Goal: Task Accomplishment & Management: Use online tool/utility

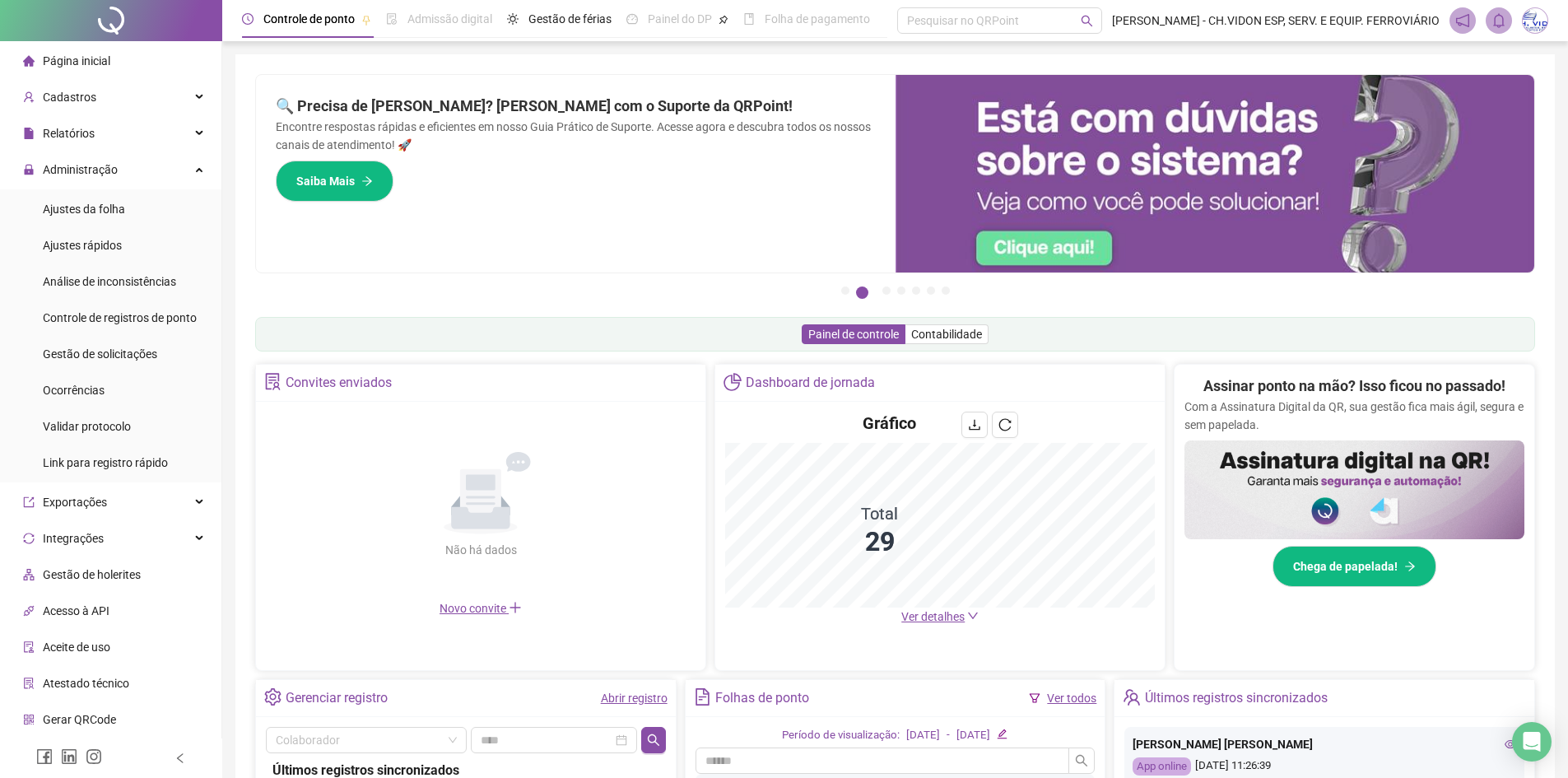
click at [136, 347] on span "Gestão de solicitações" at bounding box center [100, 354] width 114 height 14
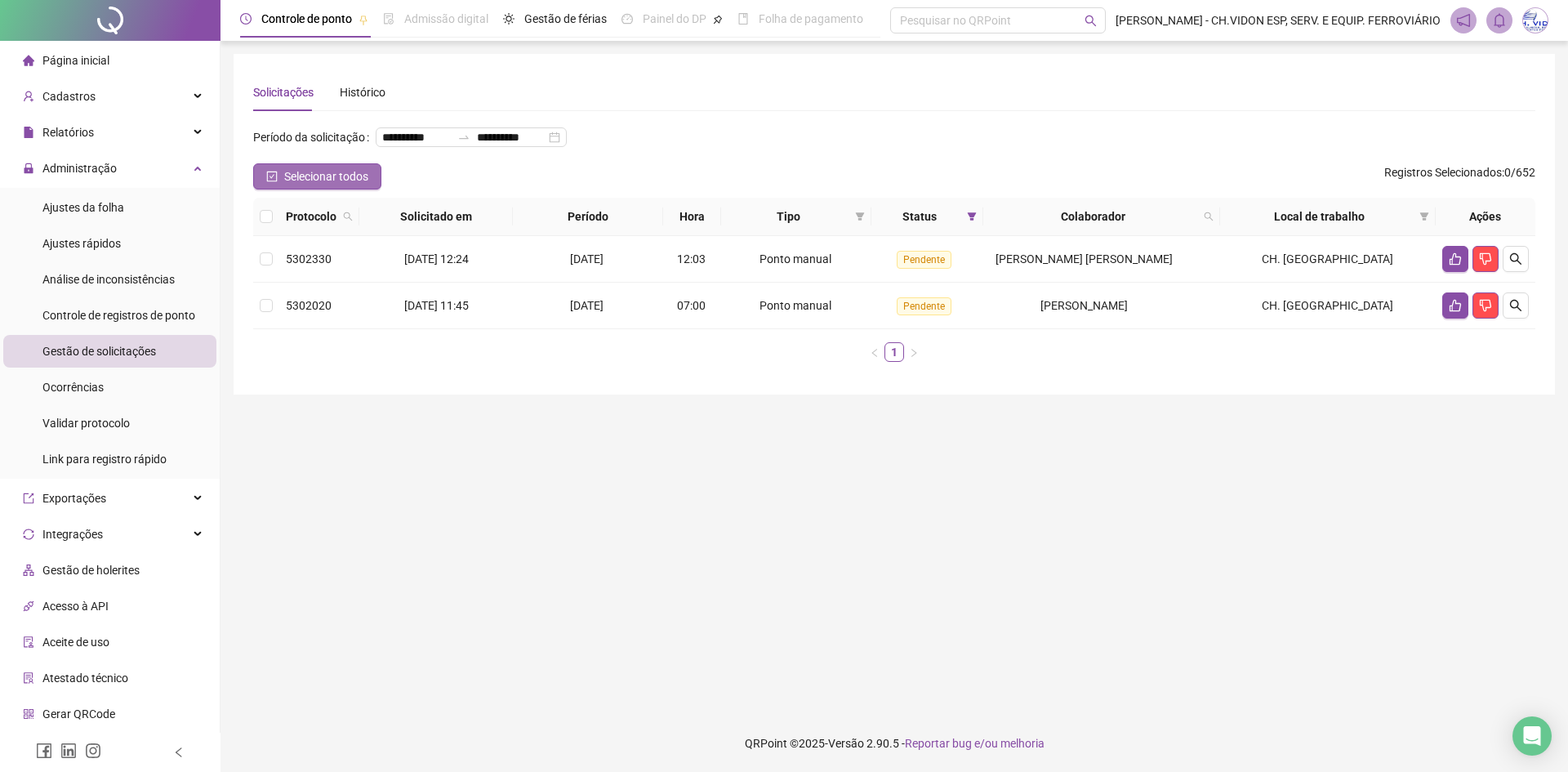
click at [304, 185] on span "Selecionar todos" at bounding box center [326, 176] width 84 height 18
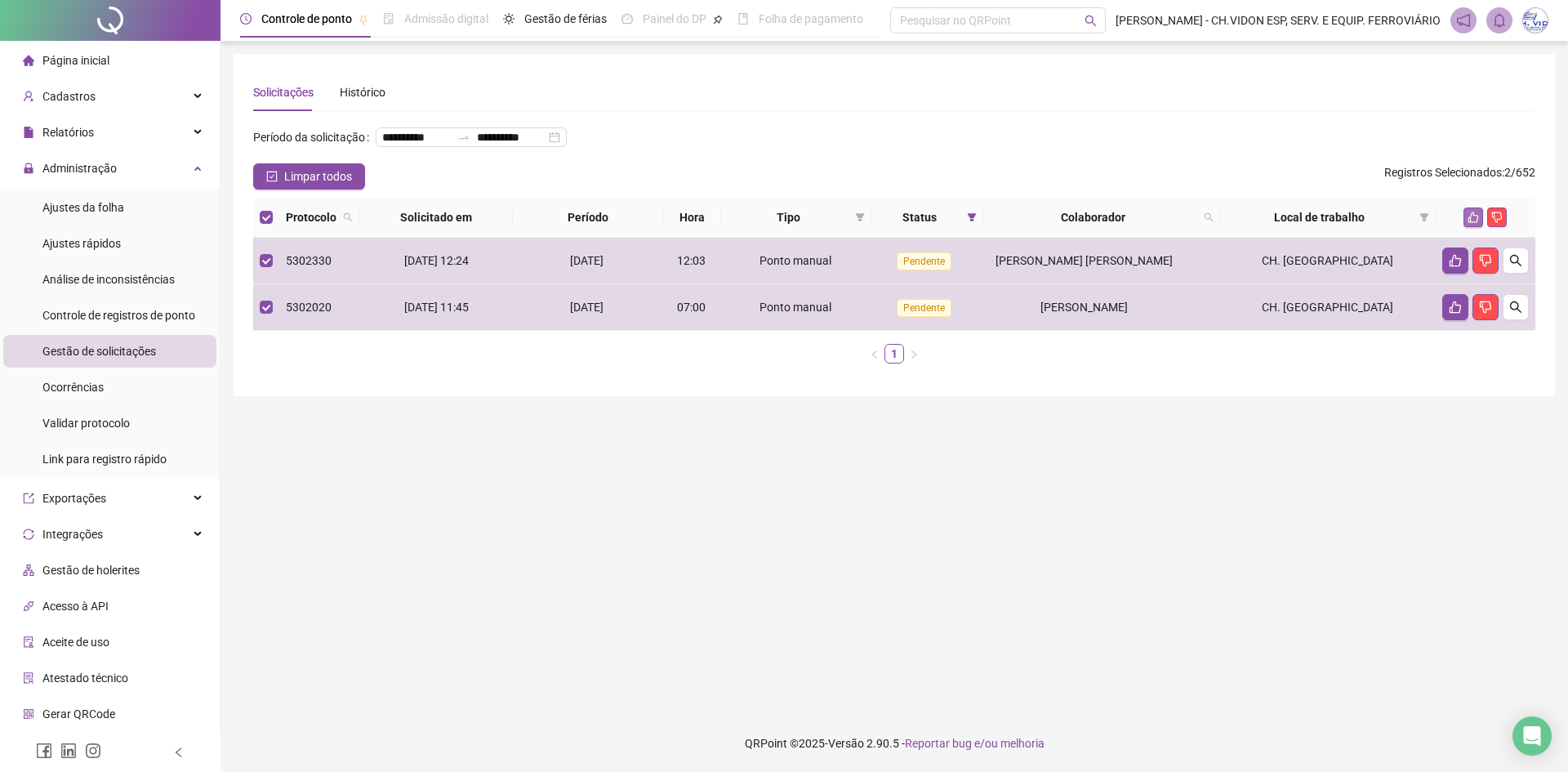
click at [1467, 227] on button "button" at bounding box center [1472, 217] width 19 height 19
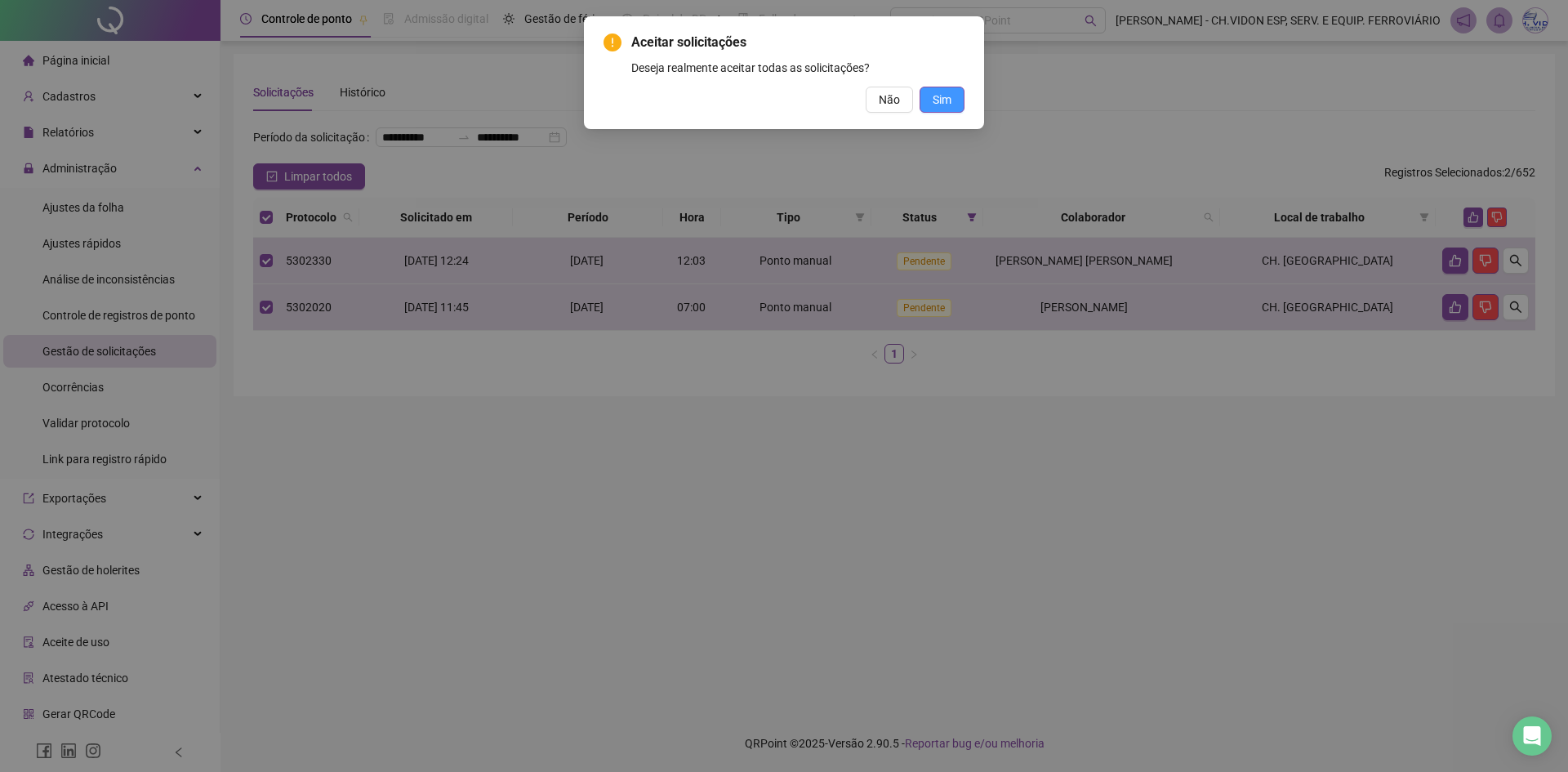
click at [961, 103] on button "Sim" at bounding box center [942, 99] width 45 height 26
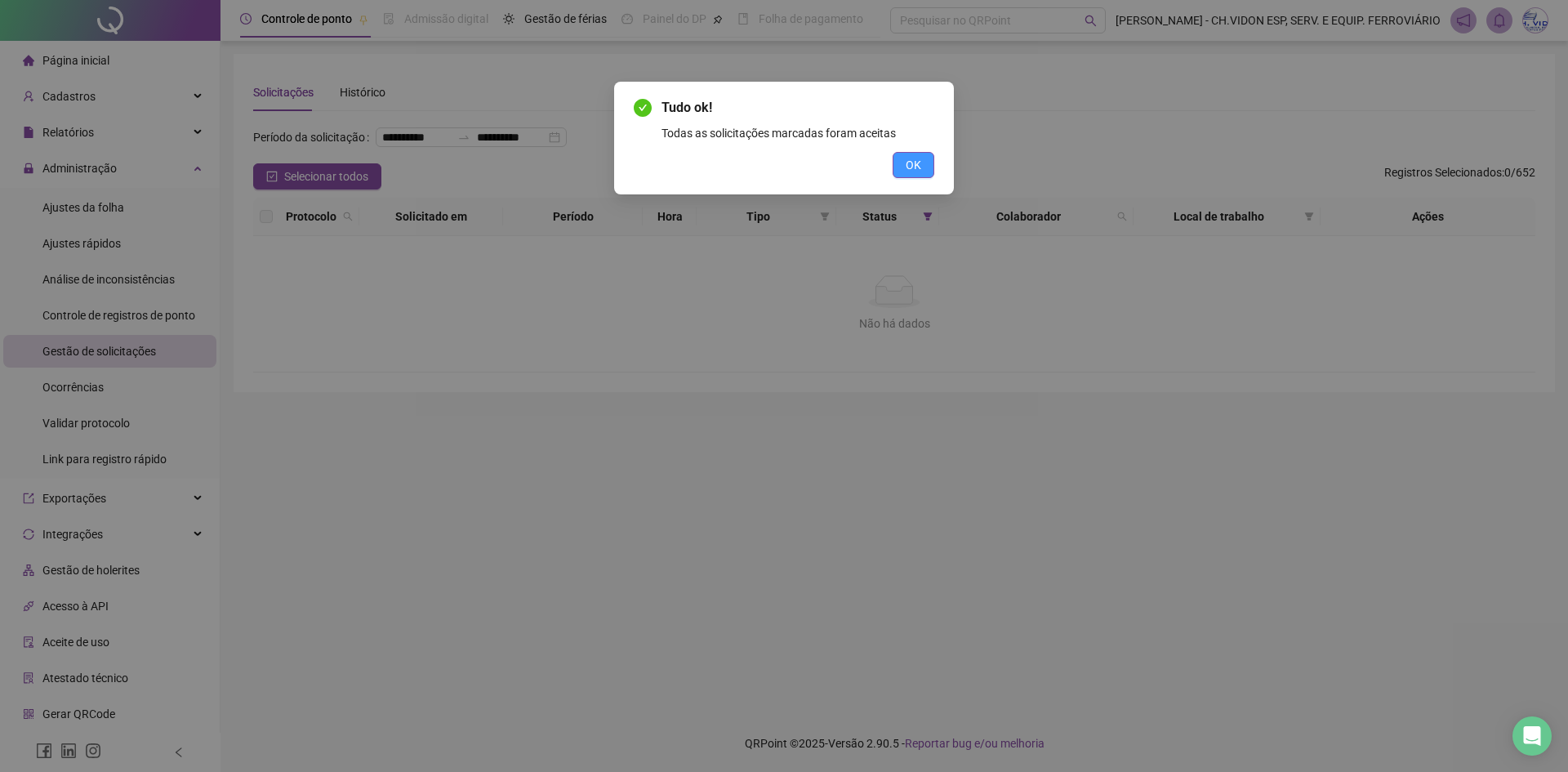
click at [909, 168] on span "OK" at bounding box center [913, 164] width 15 height 18
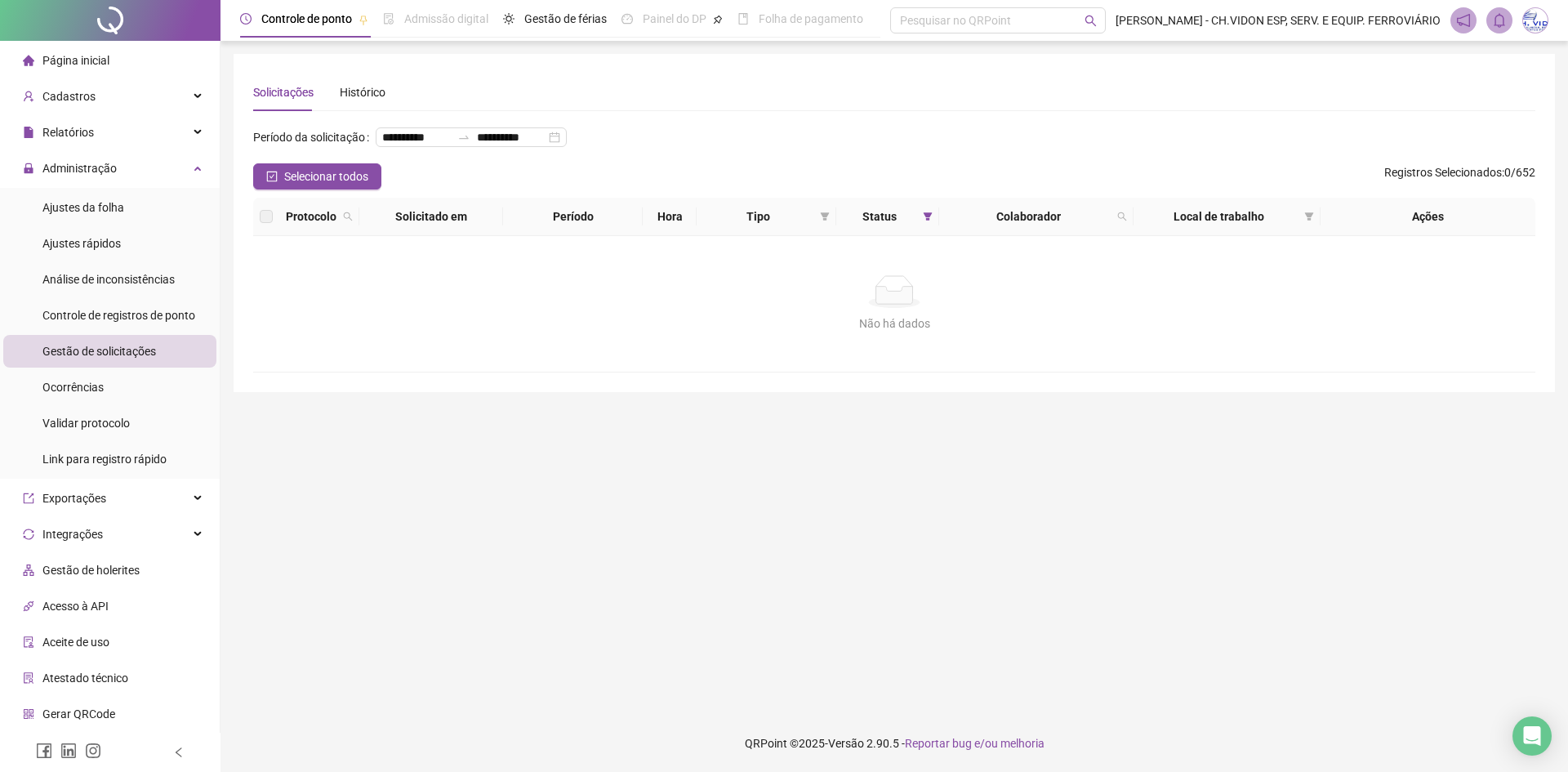
click at [101, 29] on div at bounding box center [110, 20] width 220 height 41
